Goal: Entertainment & Leisure: Browse casually

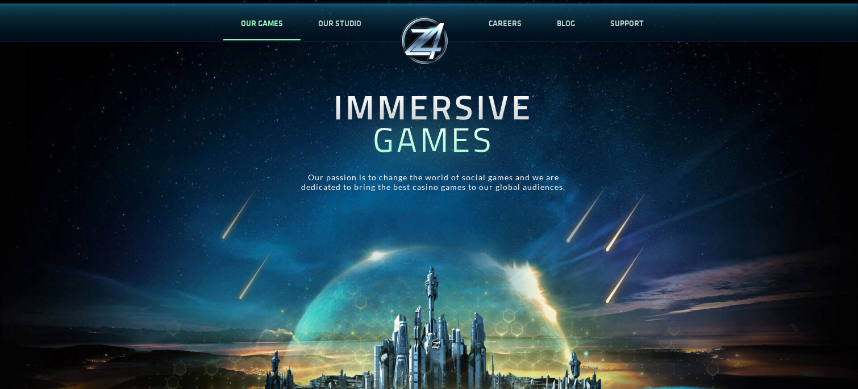
click at [276, 16] on link "OUR GAMES" at bounding box center [261, 23] width 77 height 37
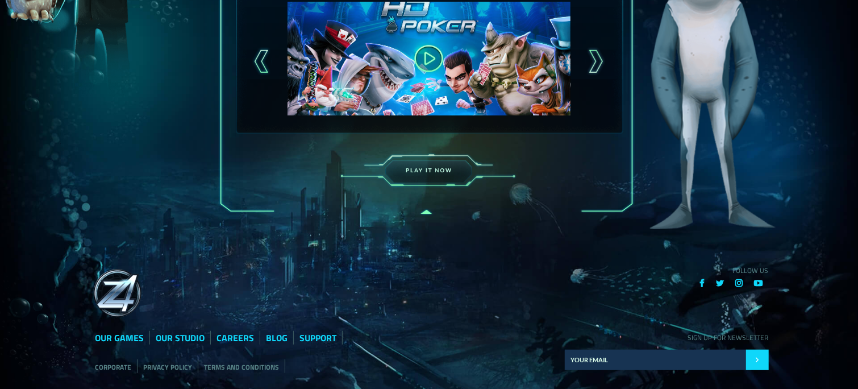
scroll to position [436, 0]
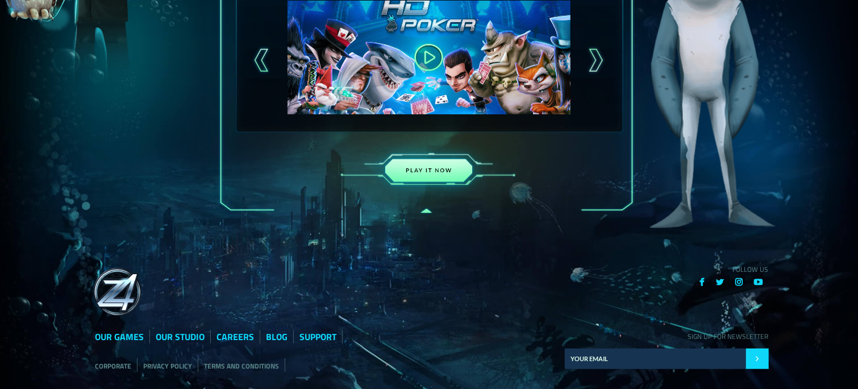
click at [443, 161] on img at bounding box center [428, 170] width 199 height 69
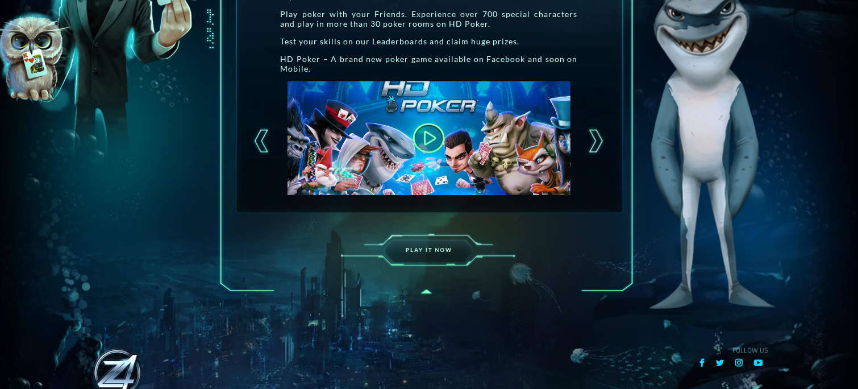
click at [423, 137] on button at bounding box center [429, 138] width 44 height 44
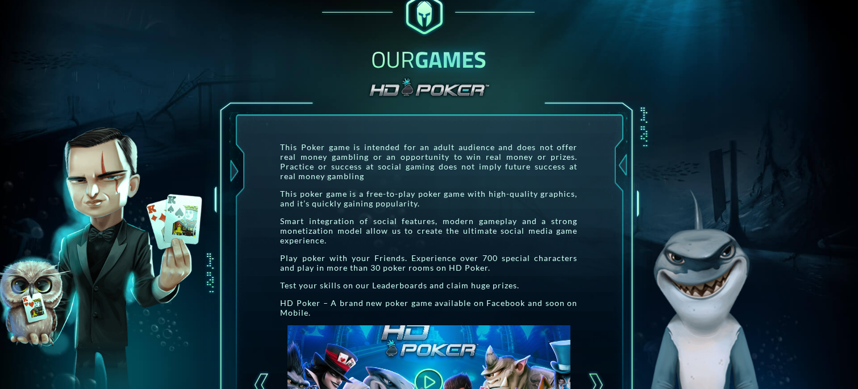
scroll to position [0, 0]
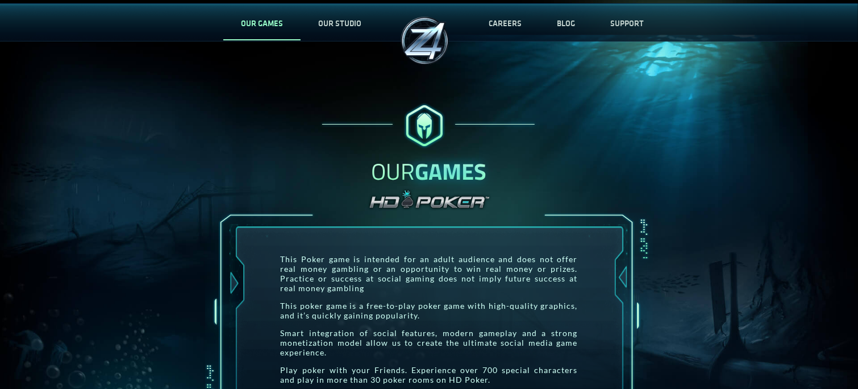
click at [285, 23] on link "OUR GAMES" at bounding box center [261, 23] width 77 height 37
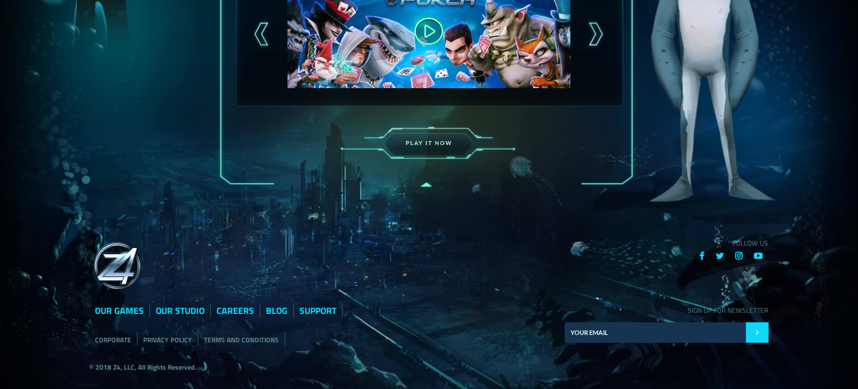
scroll to position [499, 0]
